Goal: Information Seeking & Learning: Learn about a topic

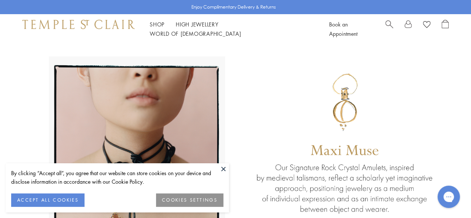
click at [225, 169] on button at bounding box center [223, 168] width 11 height 11
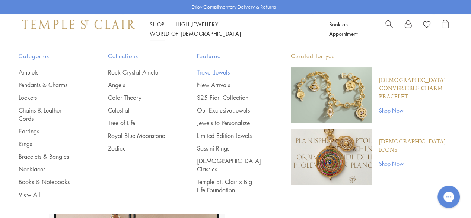
click at [230, 70] on link "Travel Jewels" at bounding box center [229, 72] width 64 height 8
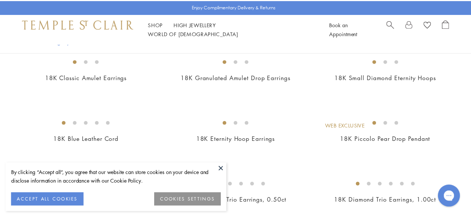
scroll to position [709, 0]
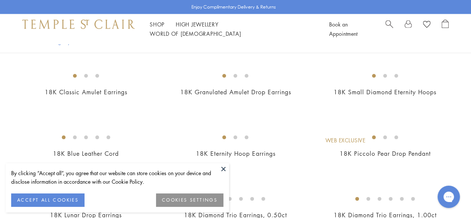
click at [224, 166] on button at bounding box center [223, 168] width 11 height 11
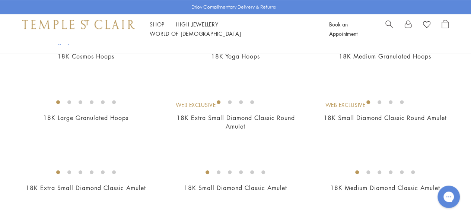
scroll to position [0, 0]
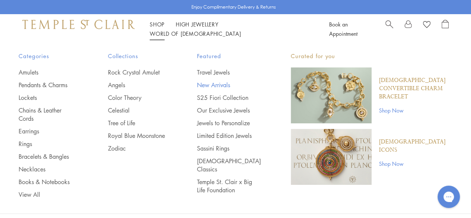
click at [206, 83] on link "New Arrivals" at bounding box center [229, 85] width 64 height 8
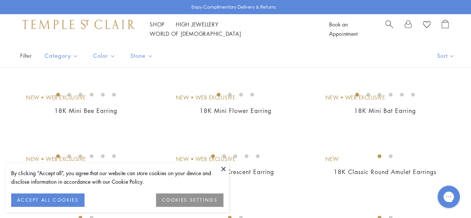
scroll to position [58, 0]
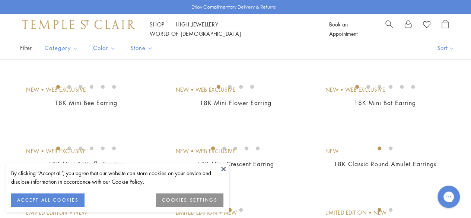
click at [223, 170] on button at bounding box center [223, 168] width 11 height 11
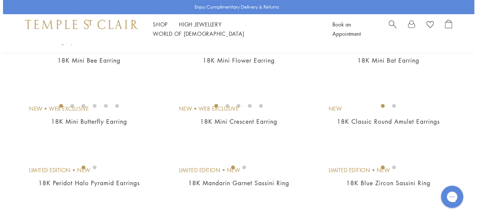
scroll to position [109, 0]
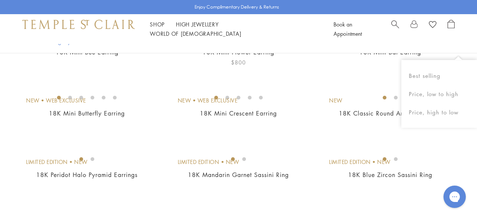
click at [0, 0] on img at bounding box center [0, 0] width 0 height 0
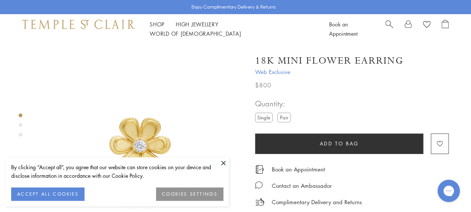
click at [221, 163] on button at bounding box center [223, 163] width 11 height 11
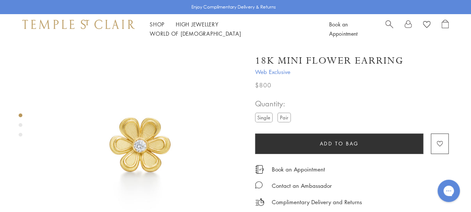
click at [19, 126] on div "Product gallery navigation" at bounding box center [21, 125] width 4 height 4
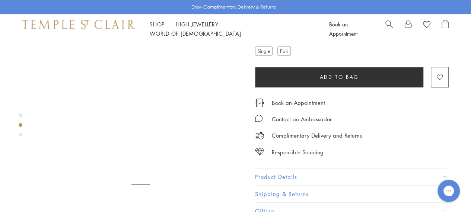
scroll to position [221, 0]
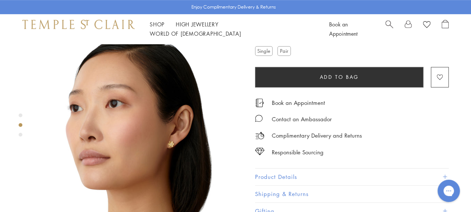
click at [286, 50] on label "Pair" at bounding box center [284, 50] width 13 height 9
click at [21, 135] on div "Product gallery navigation" at bounding box center [21, 135] width 4 height 4
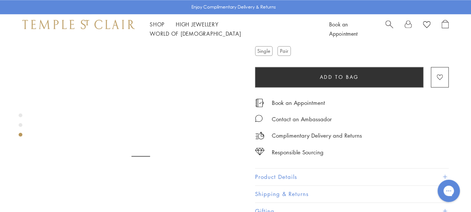
scroll to position [427, 0]
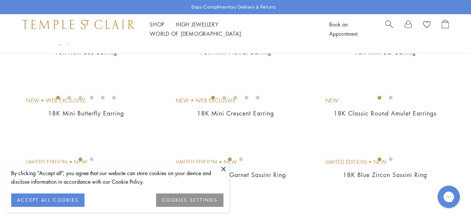
click at [225, 172] on button at bounding box center [223, 168] width 11 height 11
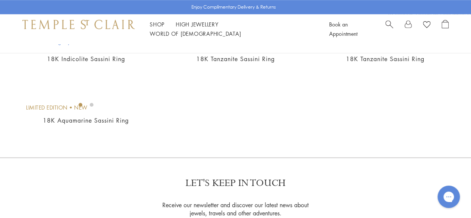
scroll to position [285, 0]
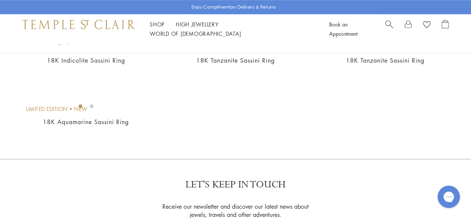
click at [0, 0] on img at bounding box center [0, 0] width 0 height 0
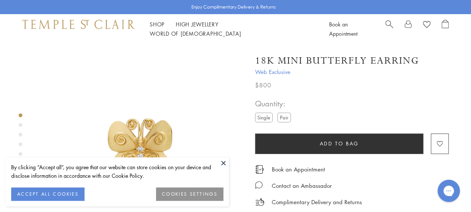
click at [222, 162] on button at bounding box center [223, 163] width 11 height 11
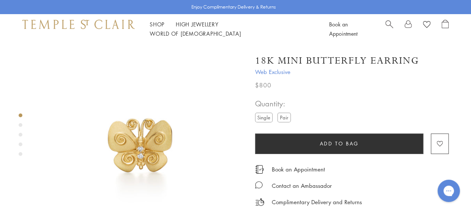
click at [21, 126] on div "Product gallery navigation" at bounding box center [21, 125] width 4 height 4
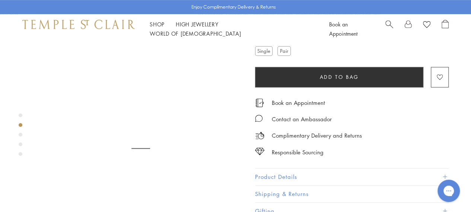
scroll to position [221, 0]
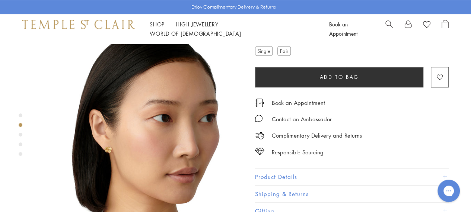
click at [115, 129] on img at bounding box center [140, 144] width 207 height 207
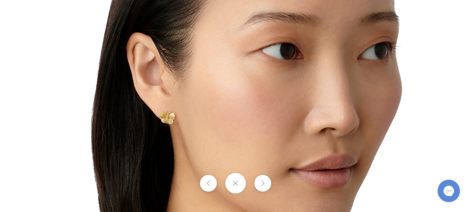
scroll to position [206, 0]
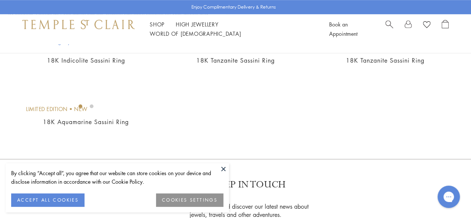
click at [226, 168] on button at bounding box center [223, 168] width 11 height 11
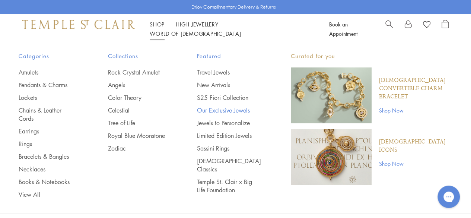
click at [212, 111] on link "Our Exclusive Jewels" at bounding box center [229, 110] width 64 height 8
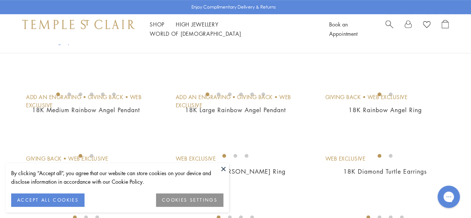
scroll to position [186, 0]
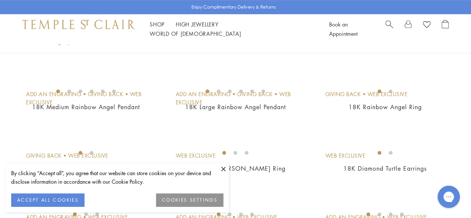
click at [224, 167] on button at bounding box center [223, 168] width 11 height 11
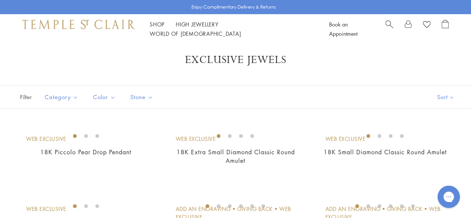
scroll to position [0, 0]
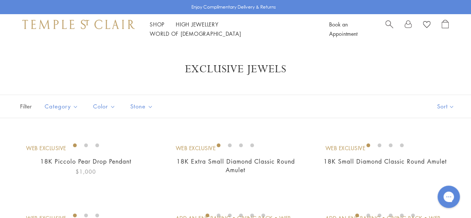
click at [0, 0] on img at bounding box center [0, 0] width 0 height 0
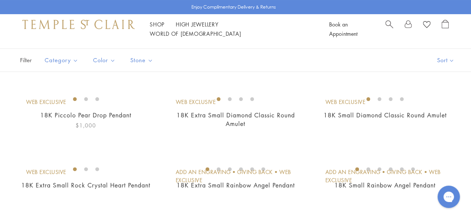
scroll to position [55, 0]
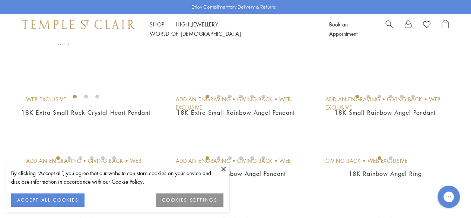
scroll to position [120, 0]
click at [224, 169] on button at bounding box center [223, 168] width 11 height 11
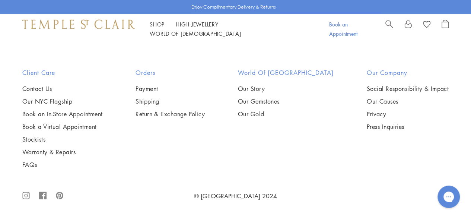
scroll to position [1125, 0]
